Goal: Task Accomplishment & Management: Use online tool/utility

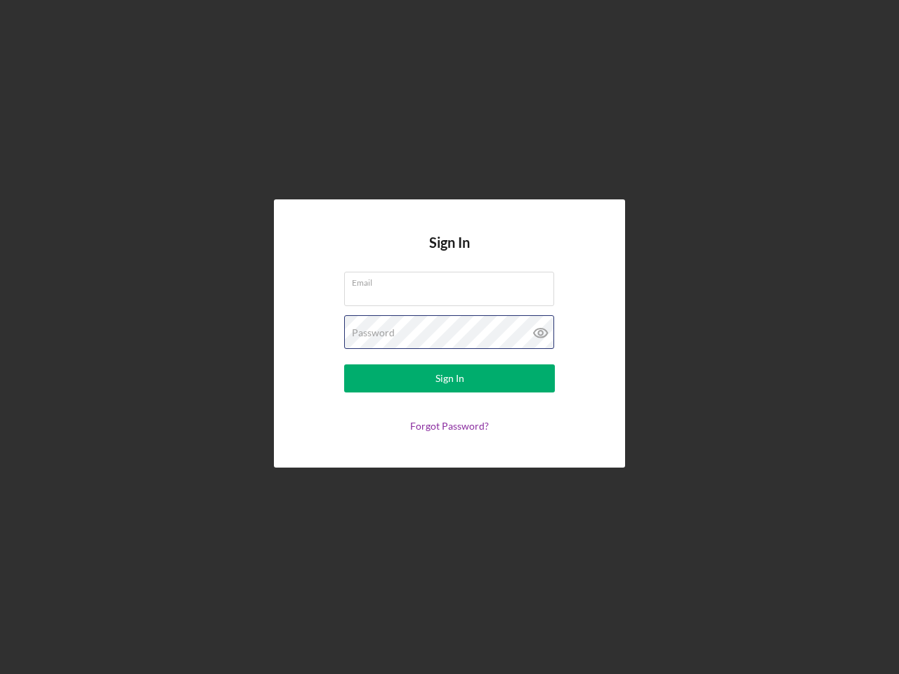
click at [449, 337] on div "Password" at bounding box center [449, 332] width 211 height 35
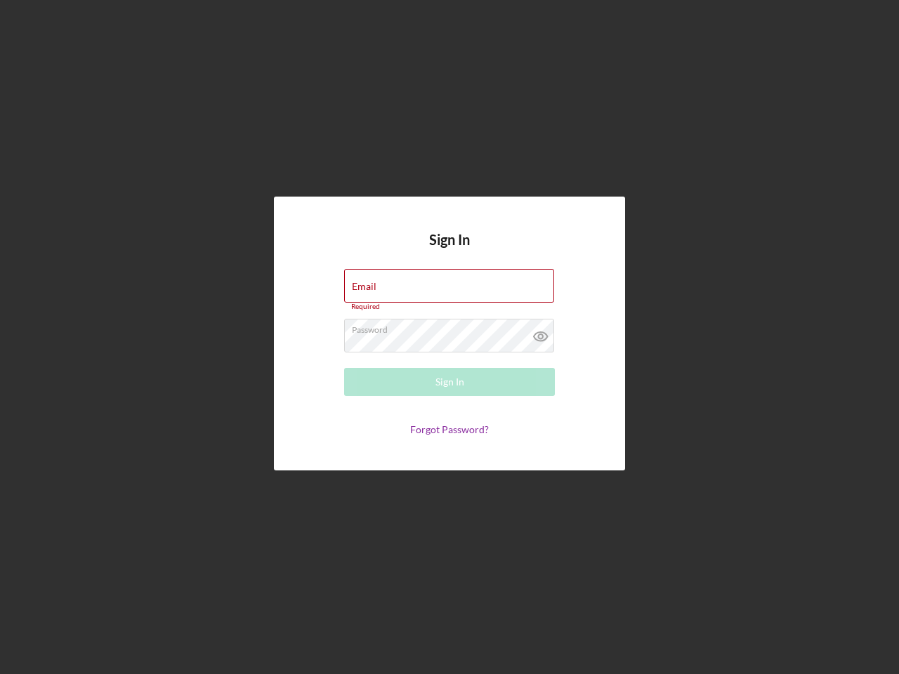
click at [541, 333] on icon at bounding box center [540, 336] width 35 height 35
